Goal: Task Accomplishment & Management: Manage account settings

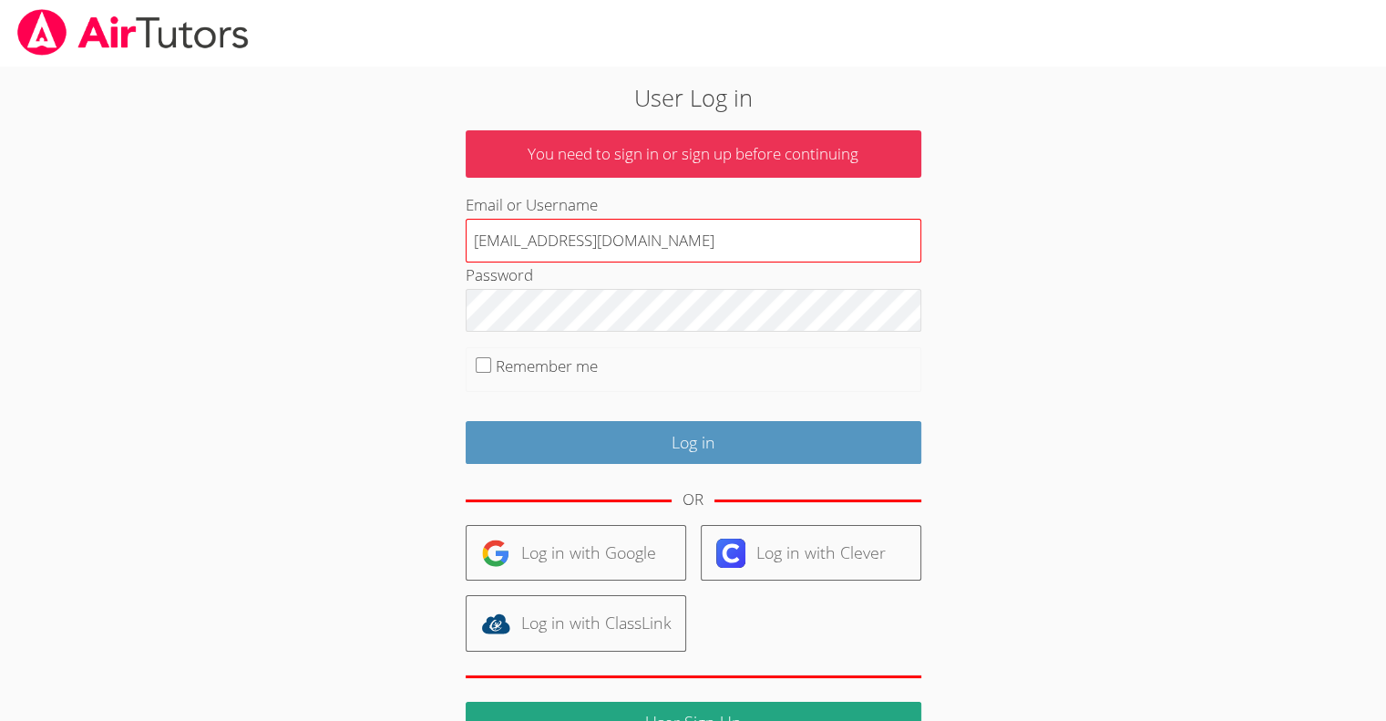
type input "[EMAIL_ADDRESS][DOMAIN_NAME]"
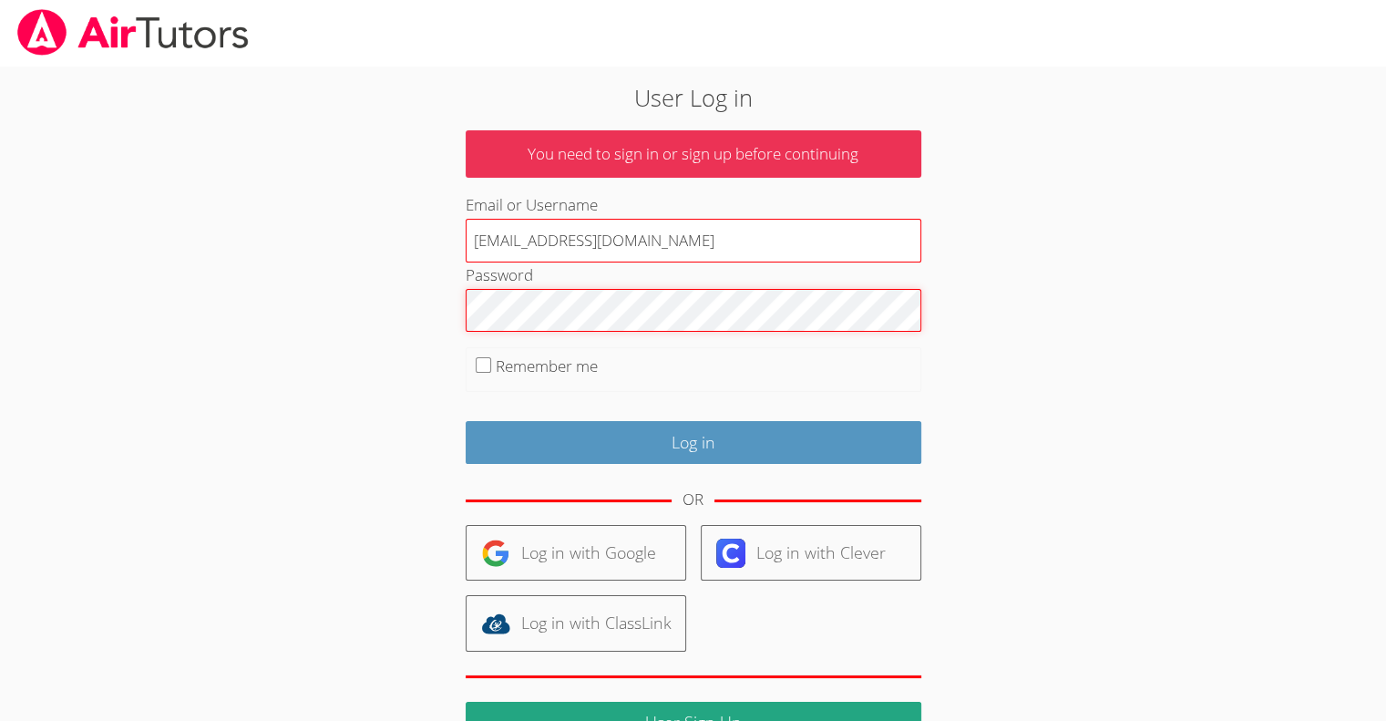
click at [466, 421] on input "Log in" at bounding box center [694, 442] width 456 height 43
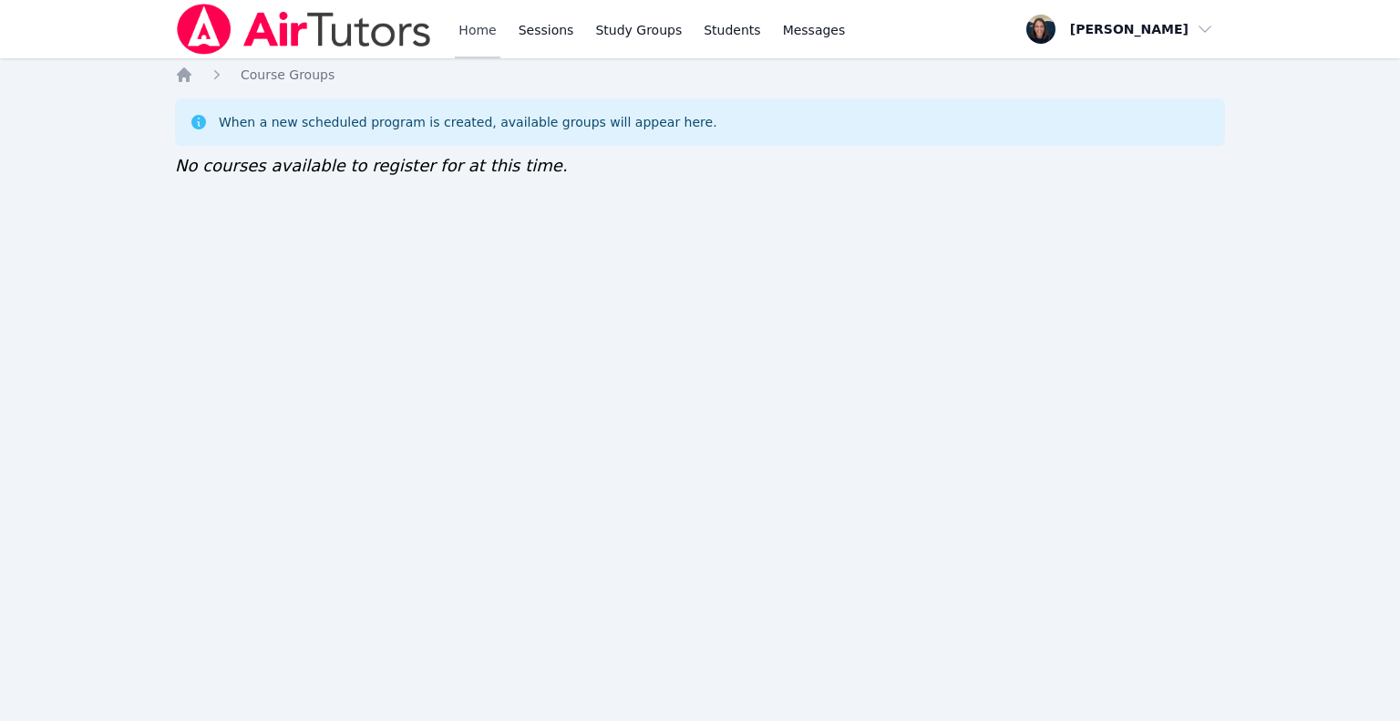
click at [474, 46] on link "Home" at bounding box center [477, 29] width 45 height 58
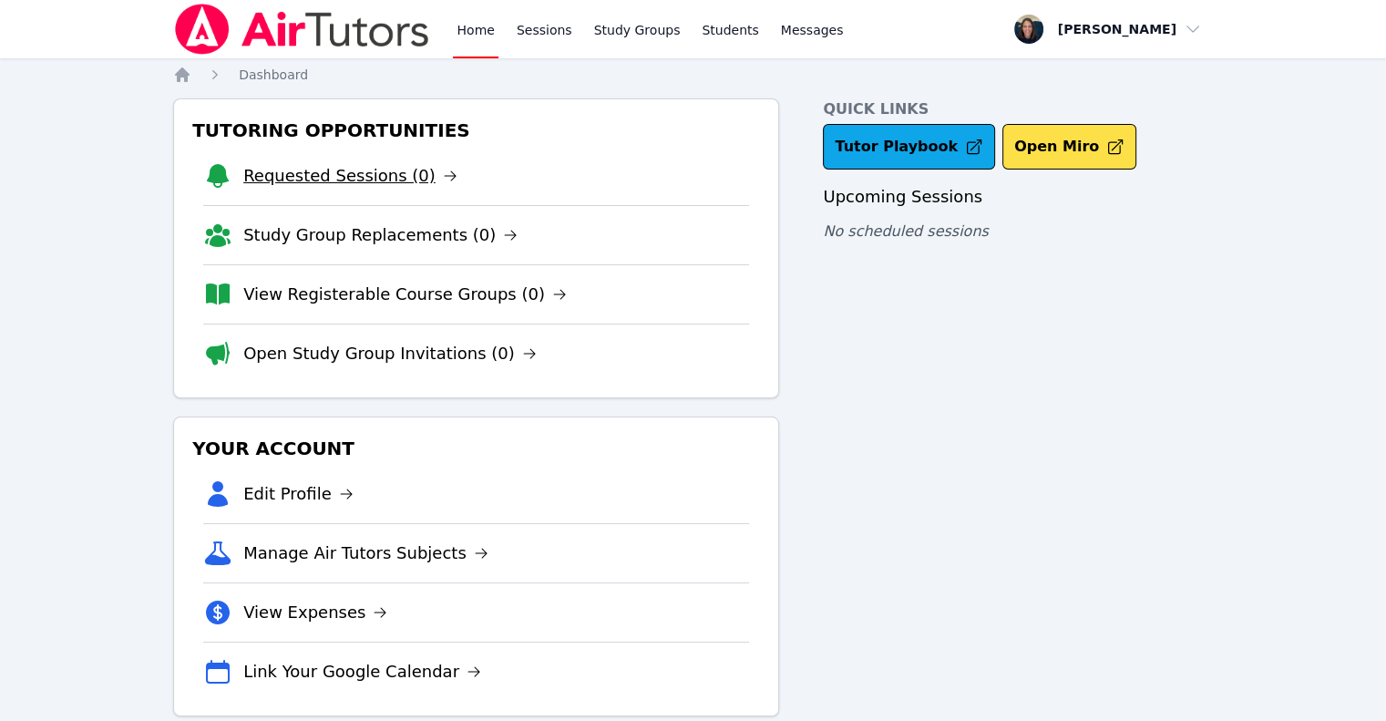
click at [380, 187] on link "Requested Sessions (0)" at bounding box center [350, 176] width 214 height 26
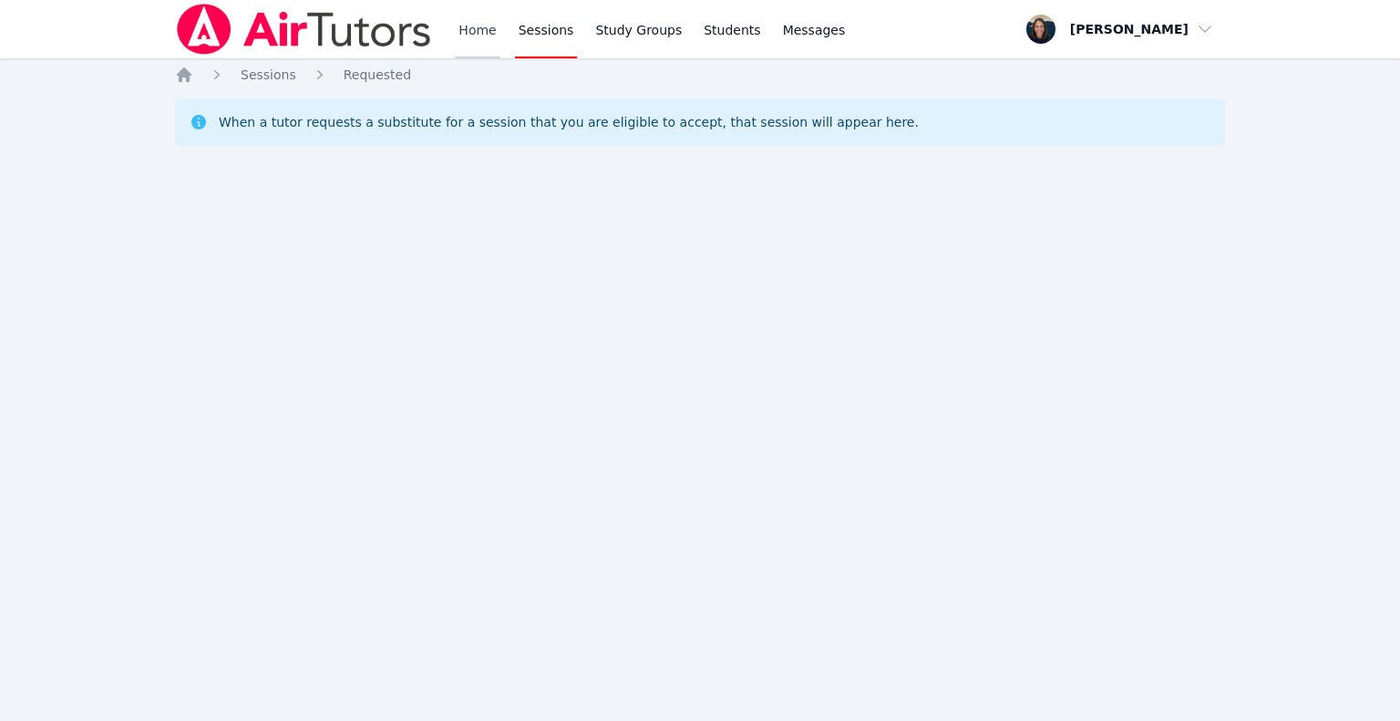
click at [492, 42] on link "Home" at bounding box center [477, 29] width 45 height 58
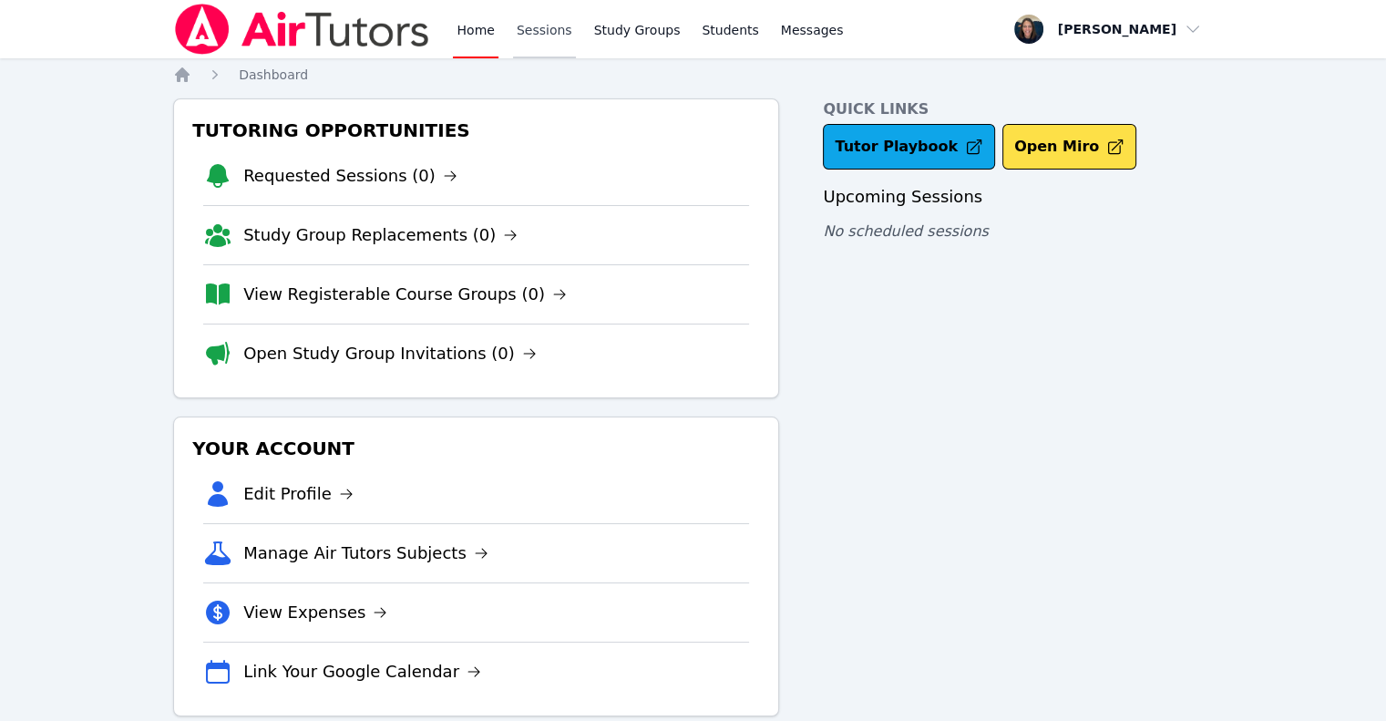
click at [540, 31] on link "Sessions" at bounding box center [544, 29] width 63 height 58
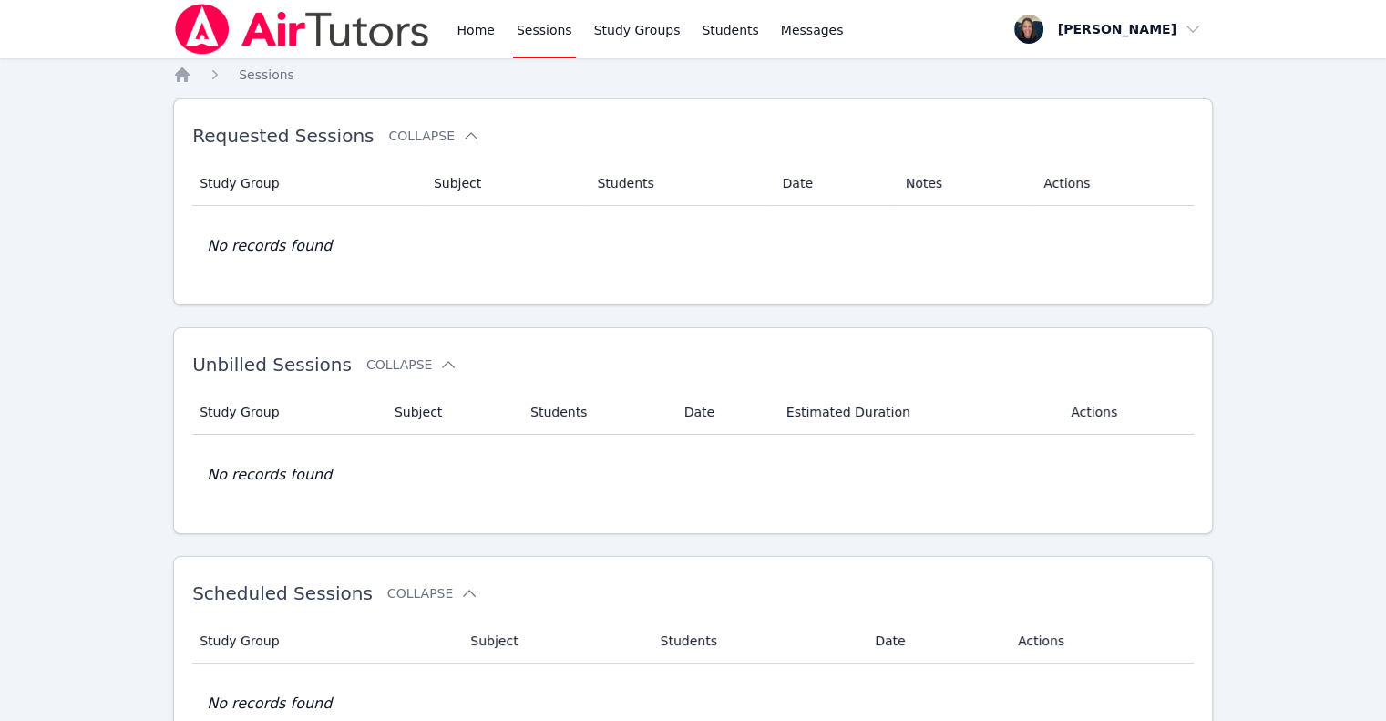
scroll to position [209, 0]
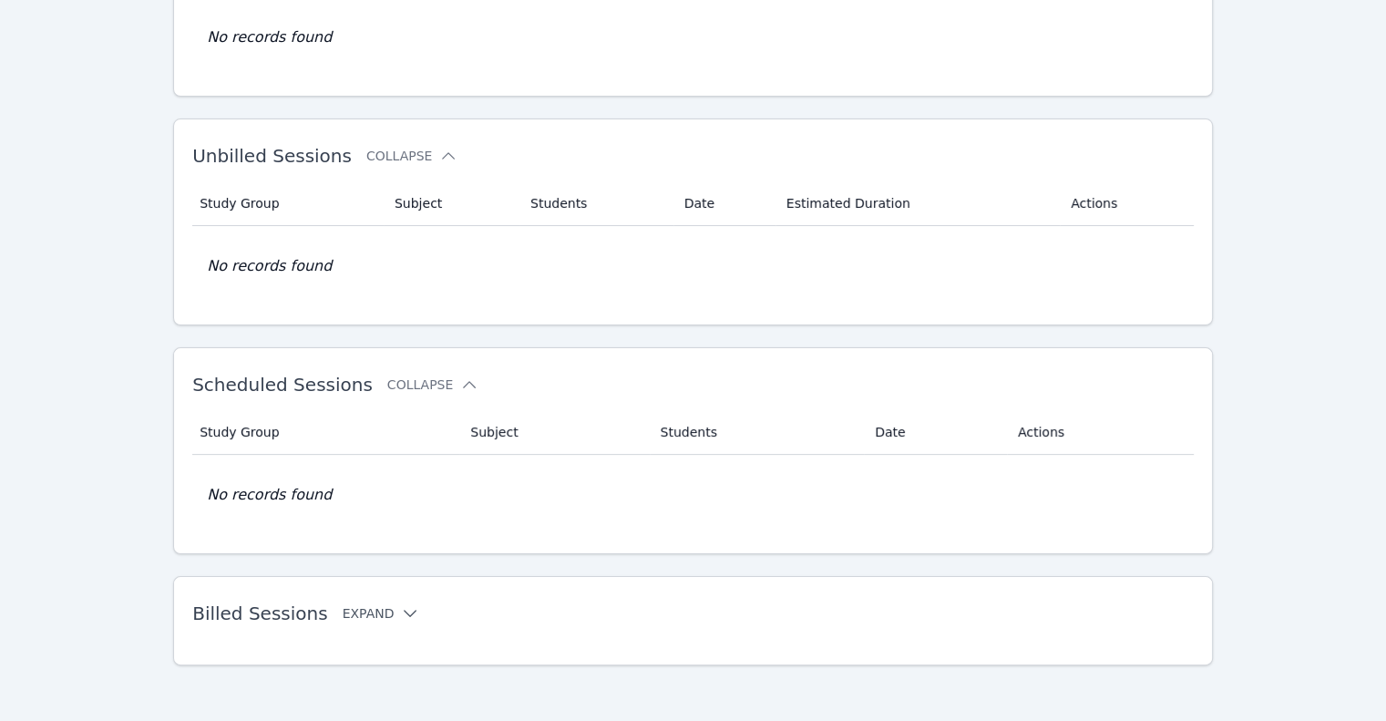
click at [350, 609] on button "Expand" at bounding box center [381, 613] width 77 height 18
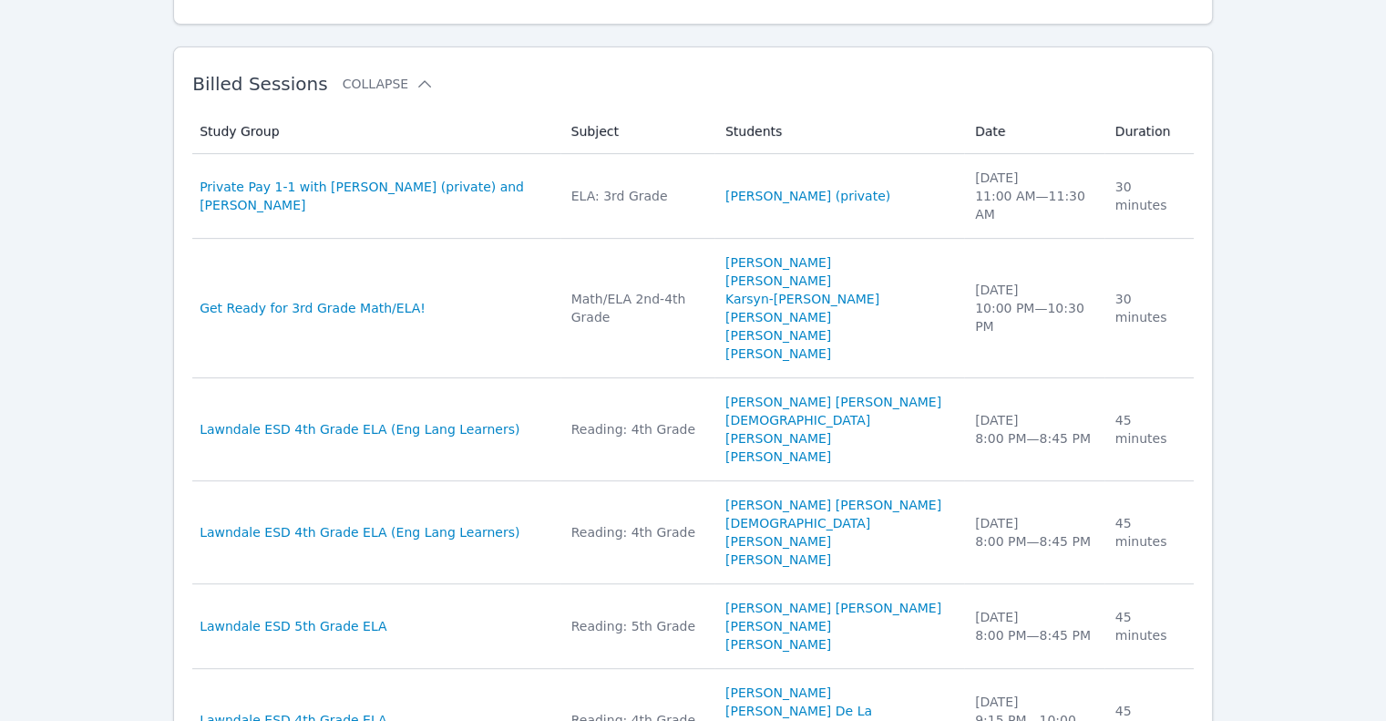
scroll to position [757, 0]
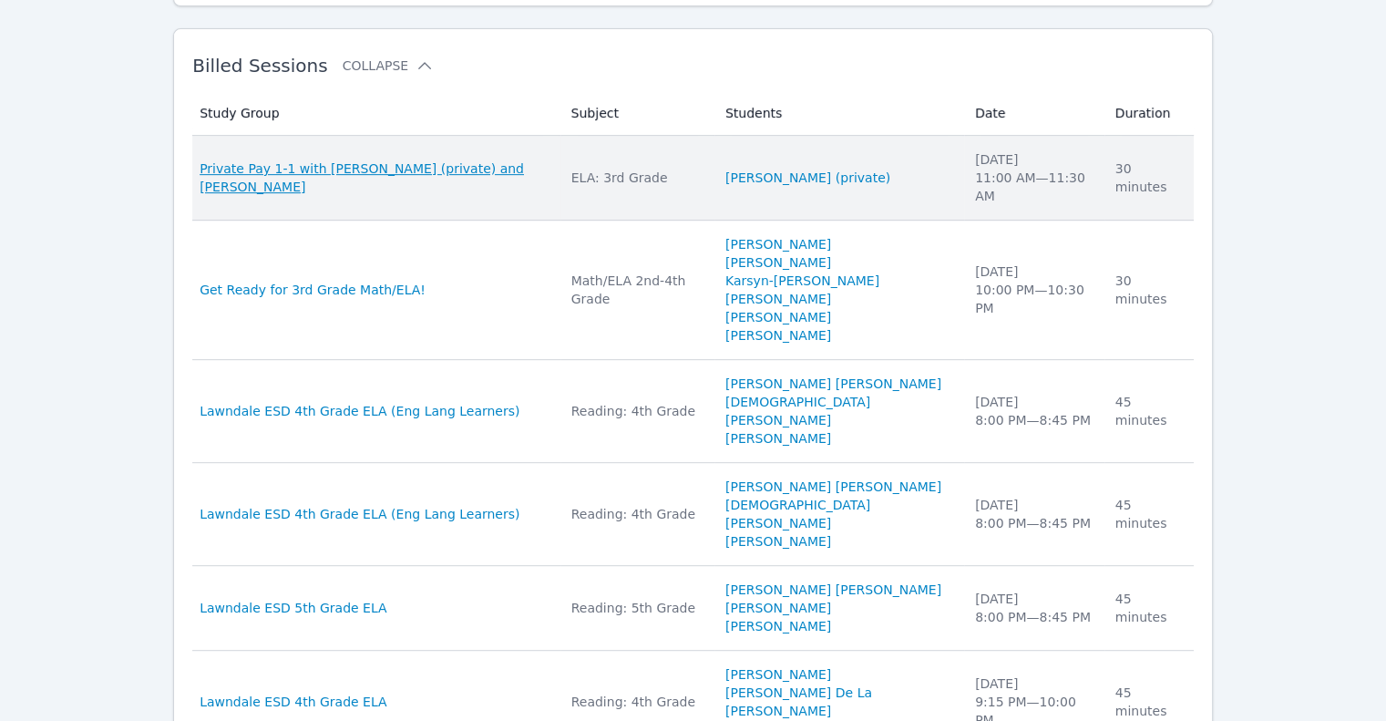
click at [415, 163] on span "Private Pay 1-1 with [PERSON_NAME] (private) and [PERSON_NAME]" at bounding box center [374, 178] width 349 height 36
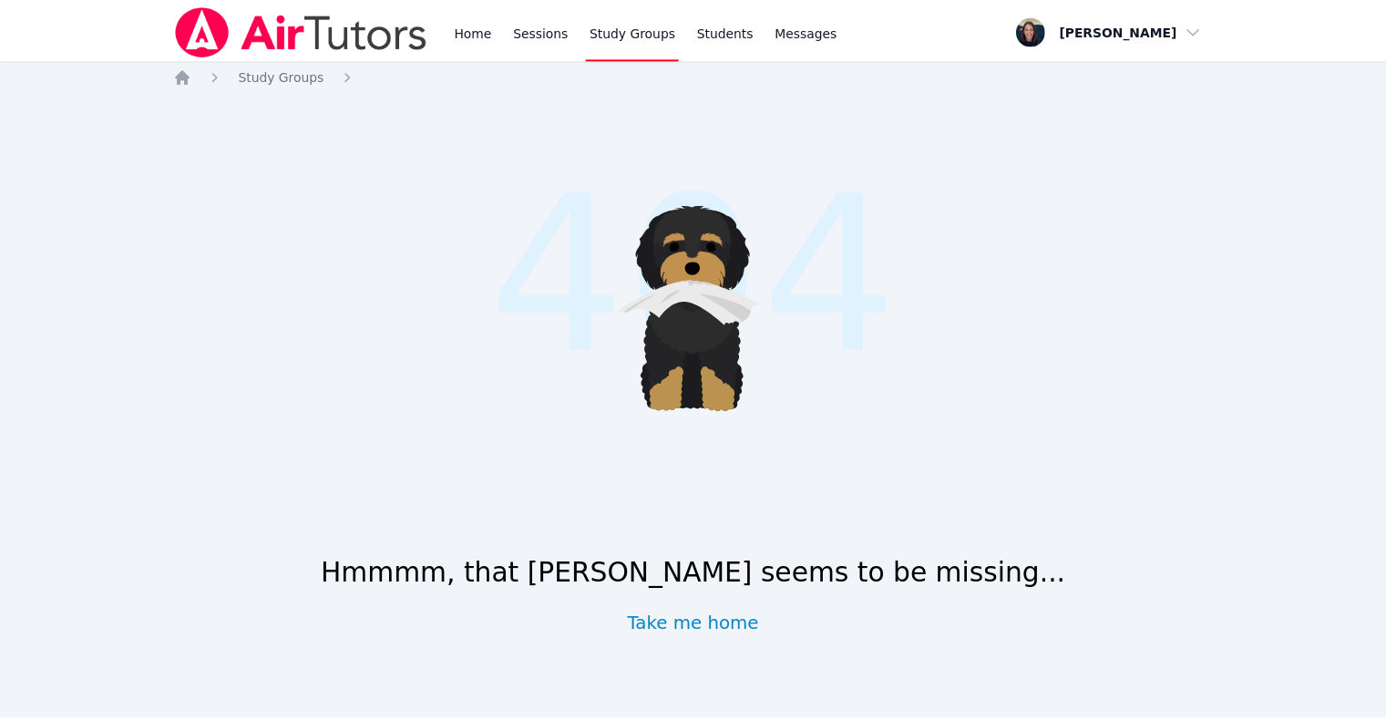
scroll to position [209, 0]
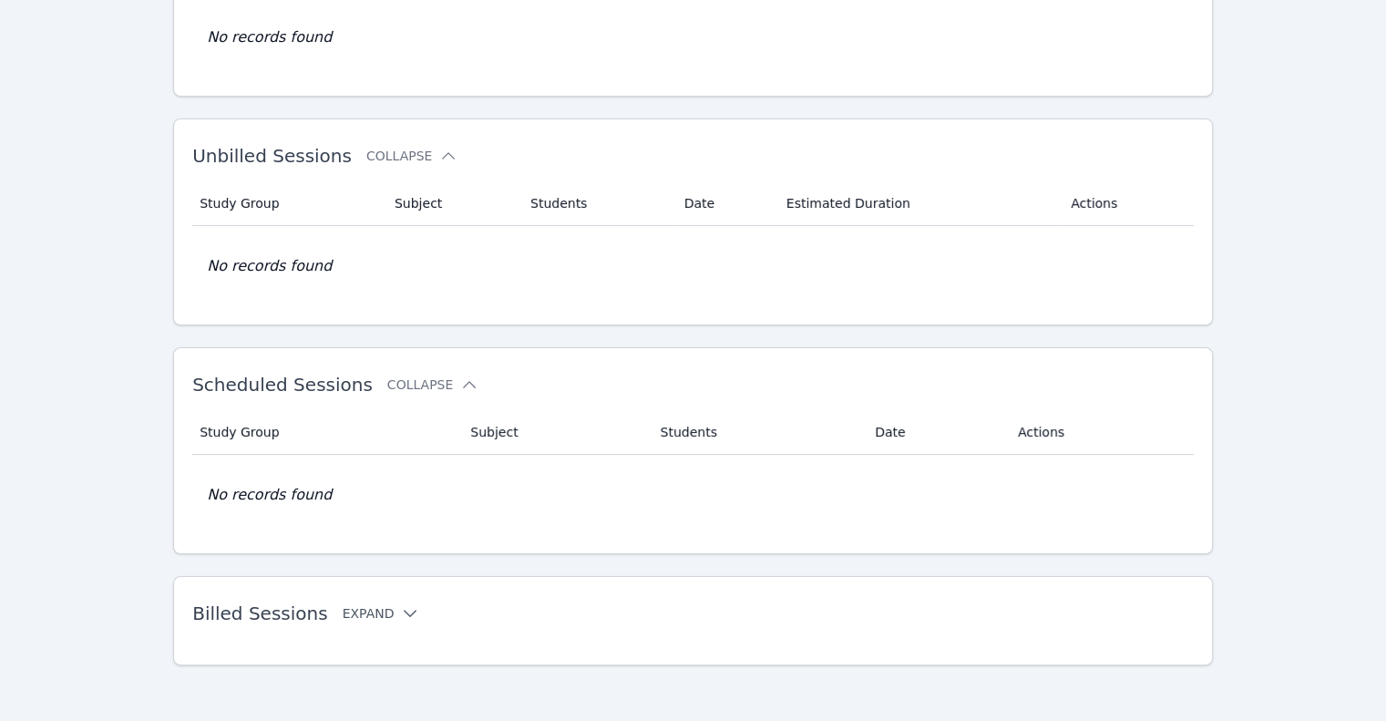
click at [382, 614] on button "Expand" at bounding box center [381, 613] width 77 height 18
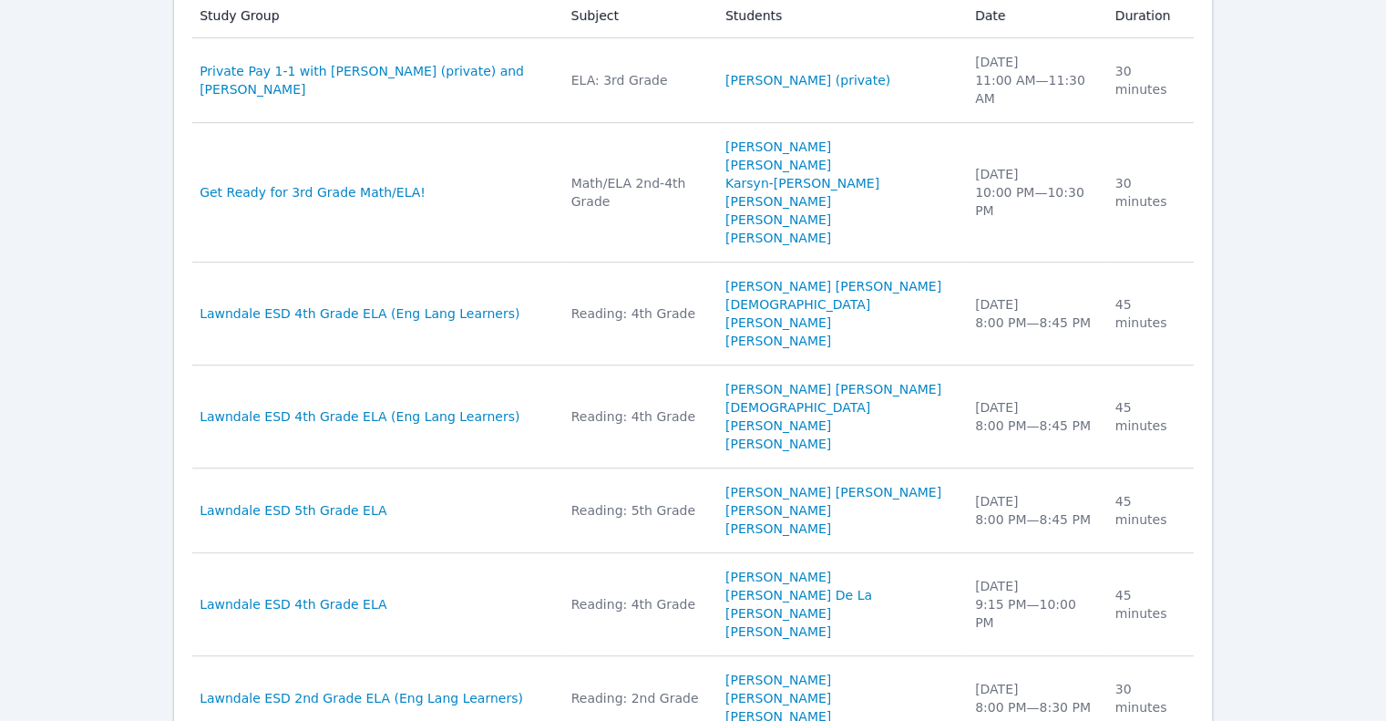
scroll to position [853, 0]
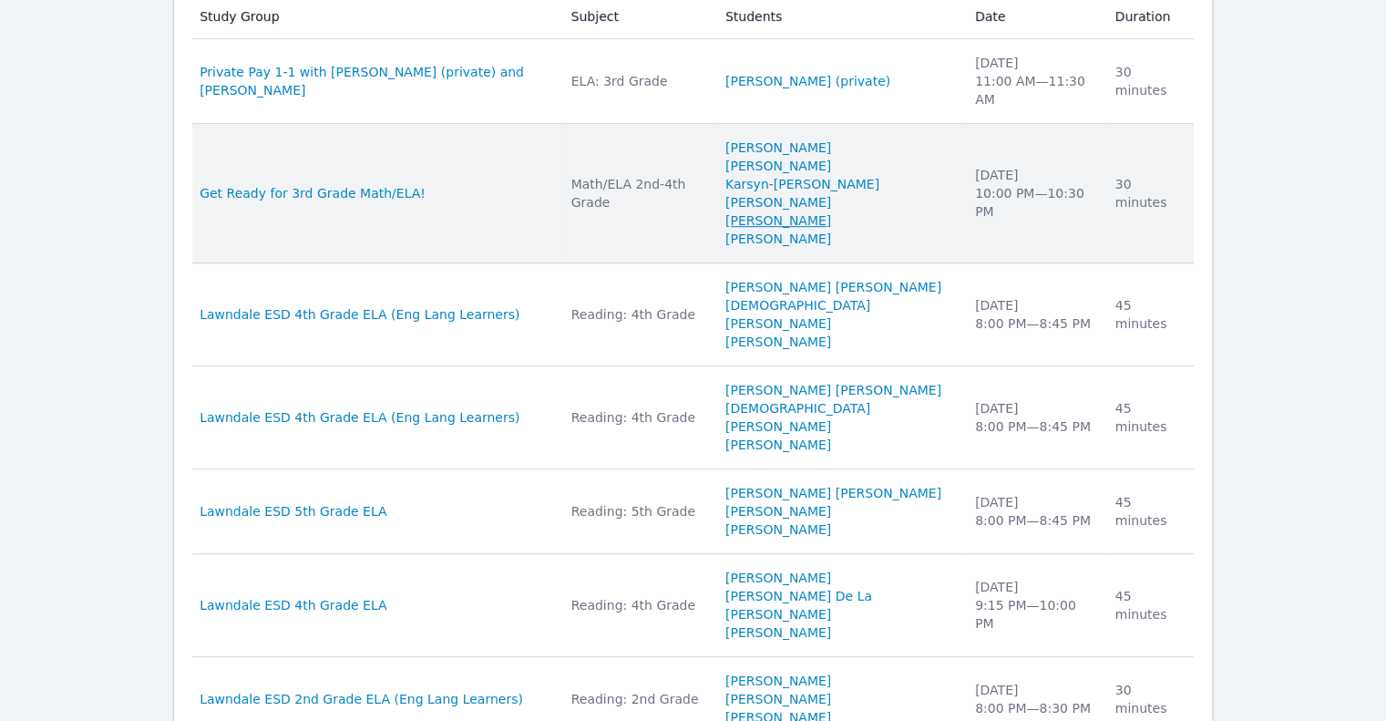
click at [784, 211] on link "[PERSON_NAME]" at bounding box center [779, 220] width 106 height 18
